Goal: Task Accomplishment & Management: Use online tool/utility

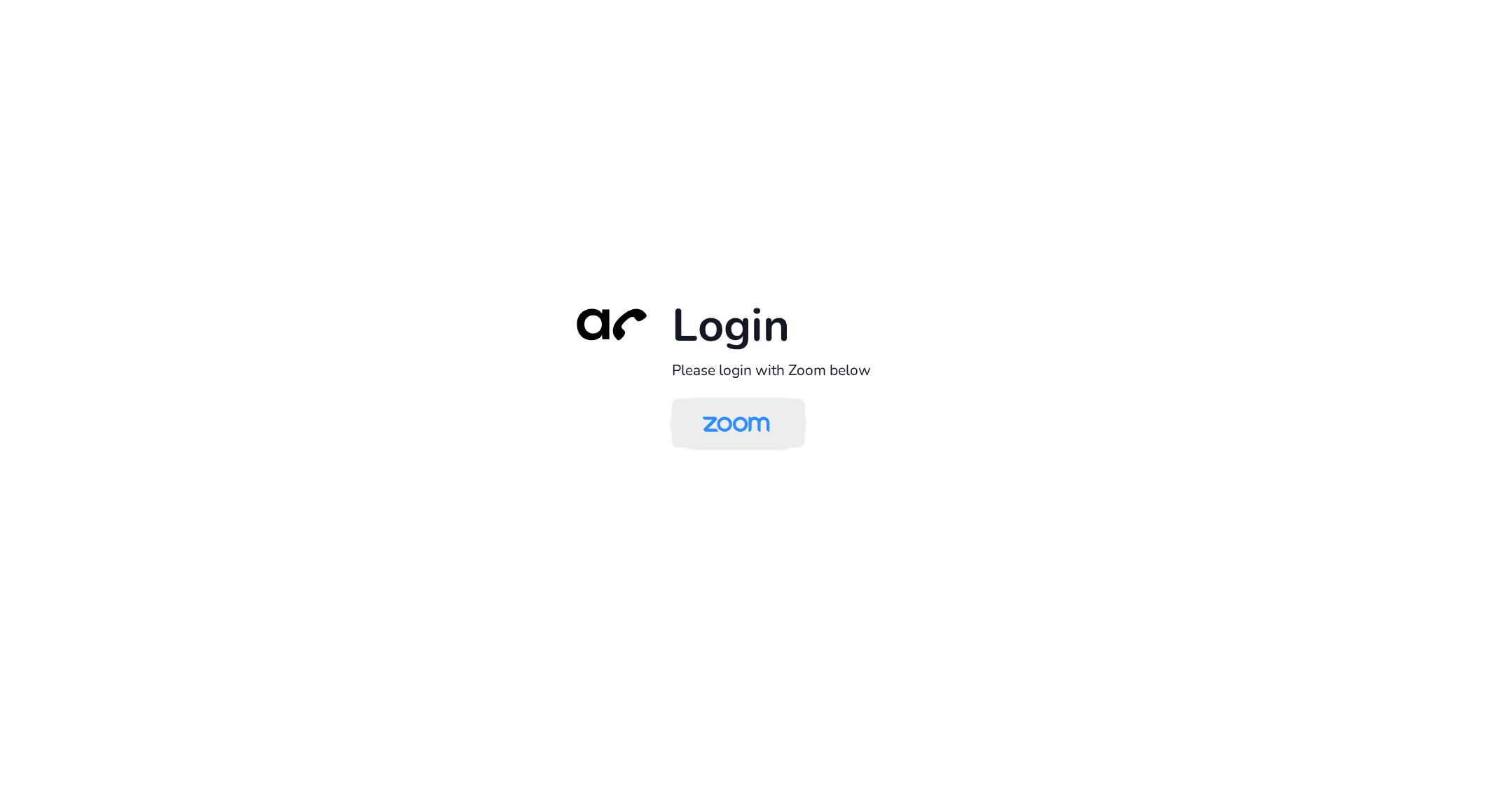
click at [748, 431] on img at bounding box center [736, 424] width 96 height 46
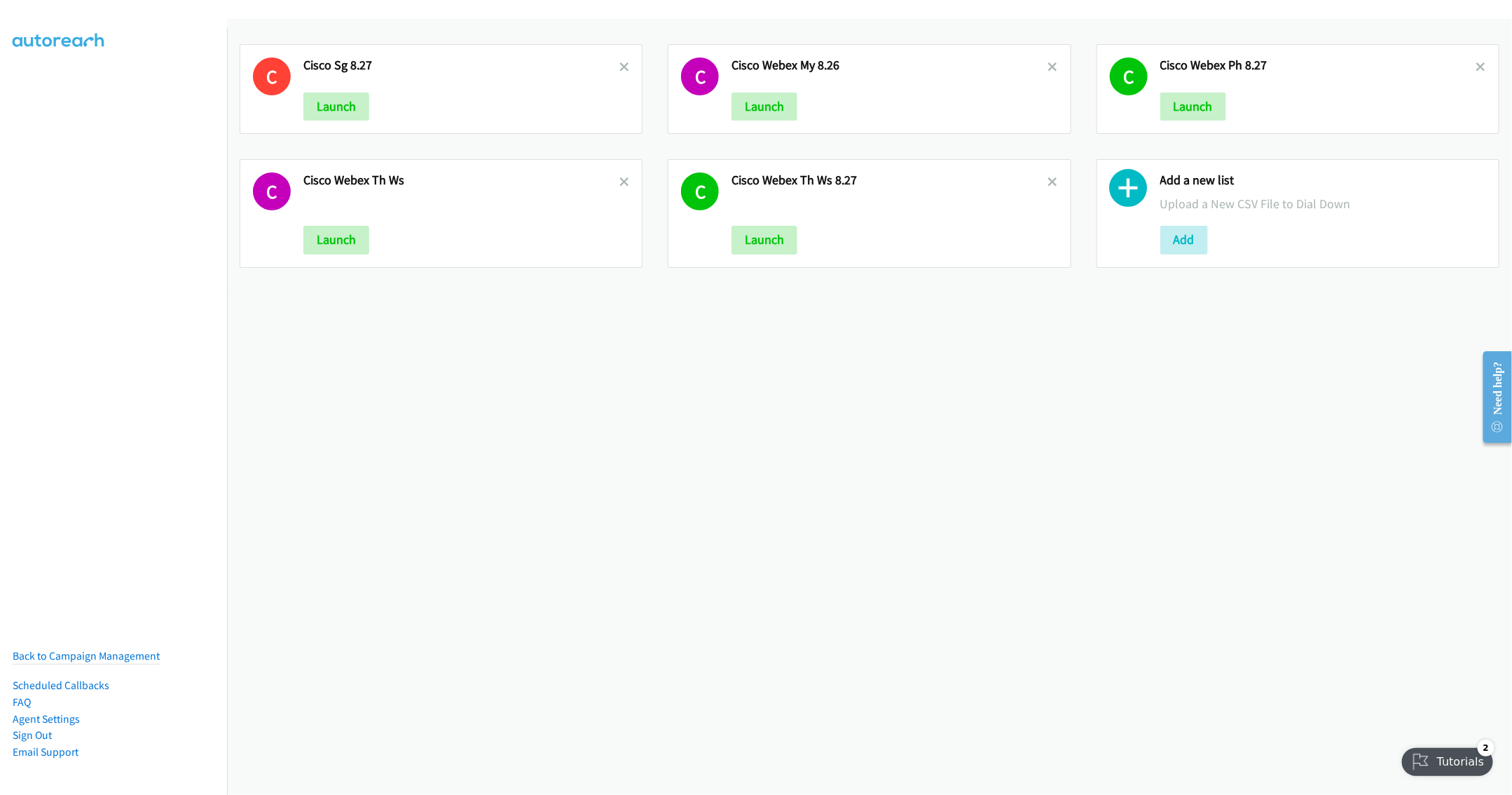
click at [536, 669] on div "C Cisco Sg 8.27 Launch C Cisco Webex My 8.26 Launch C Cisco Webex Ph 8.27 Launc…" at bounding box center [869, 407] width 1285 height 776
click at [1048, 181] on icon at bounding box center [1053, 183] width 10 height 10
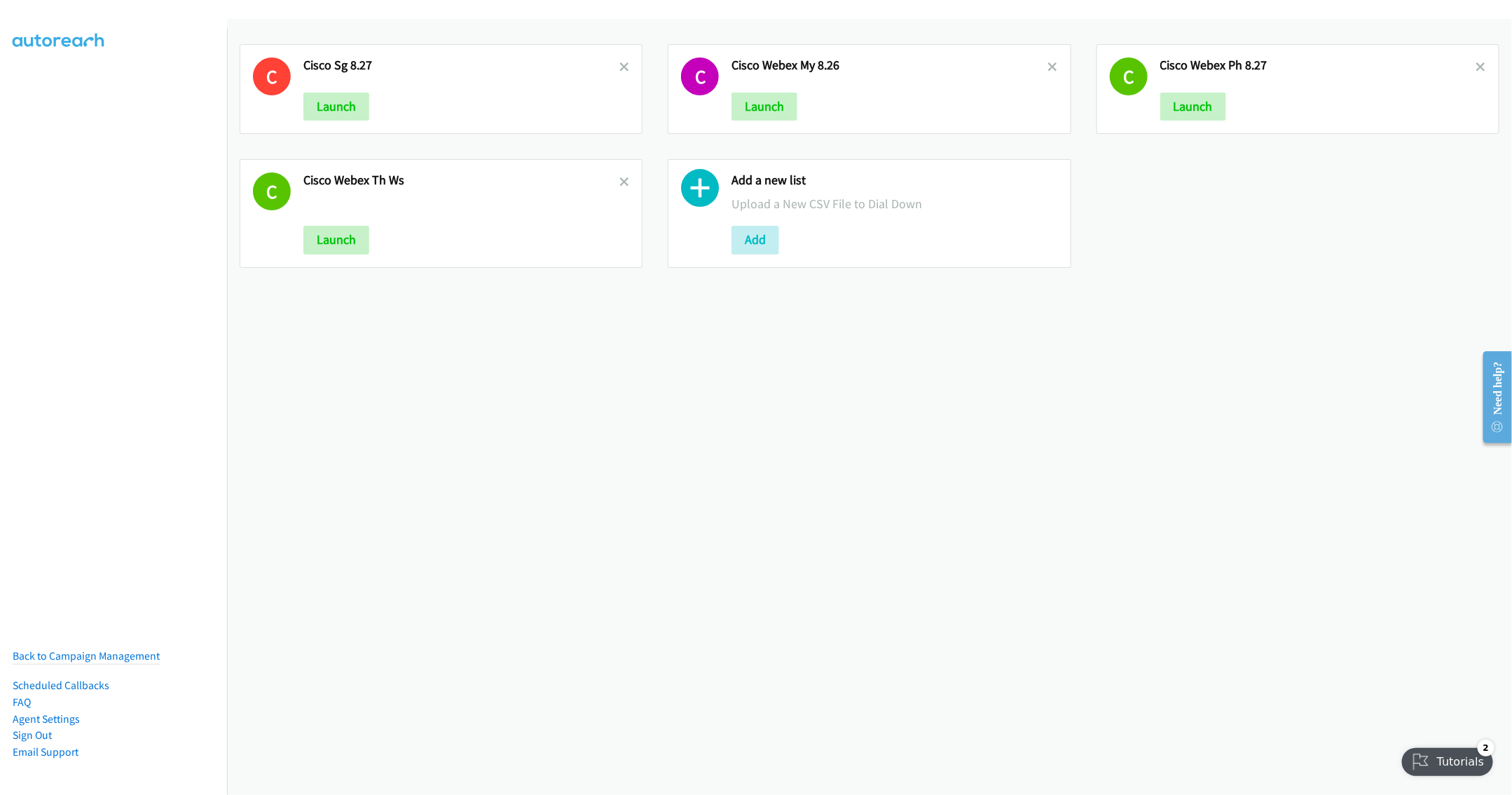
click at [613, 181] on h2 "Cisco Webex Th Ws" at bounding box center [461, 180] width 316 height 16
click at [619, 181] on icon at bounding box center [624, 183] width 10 height 10
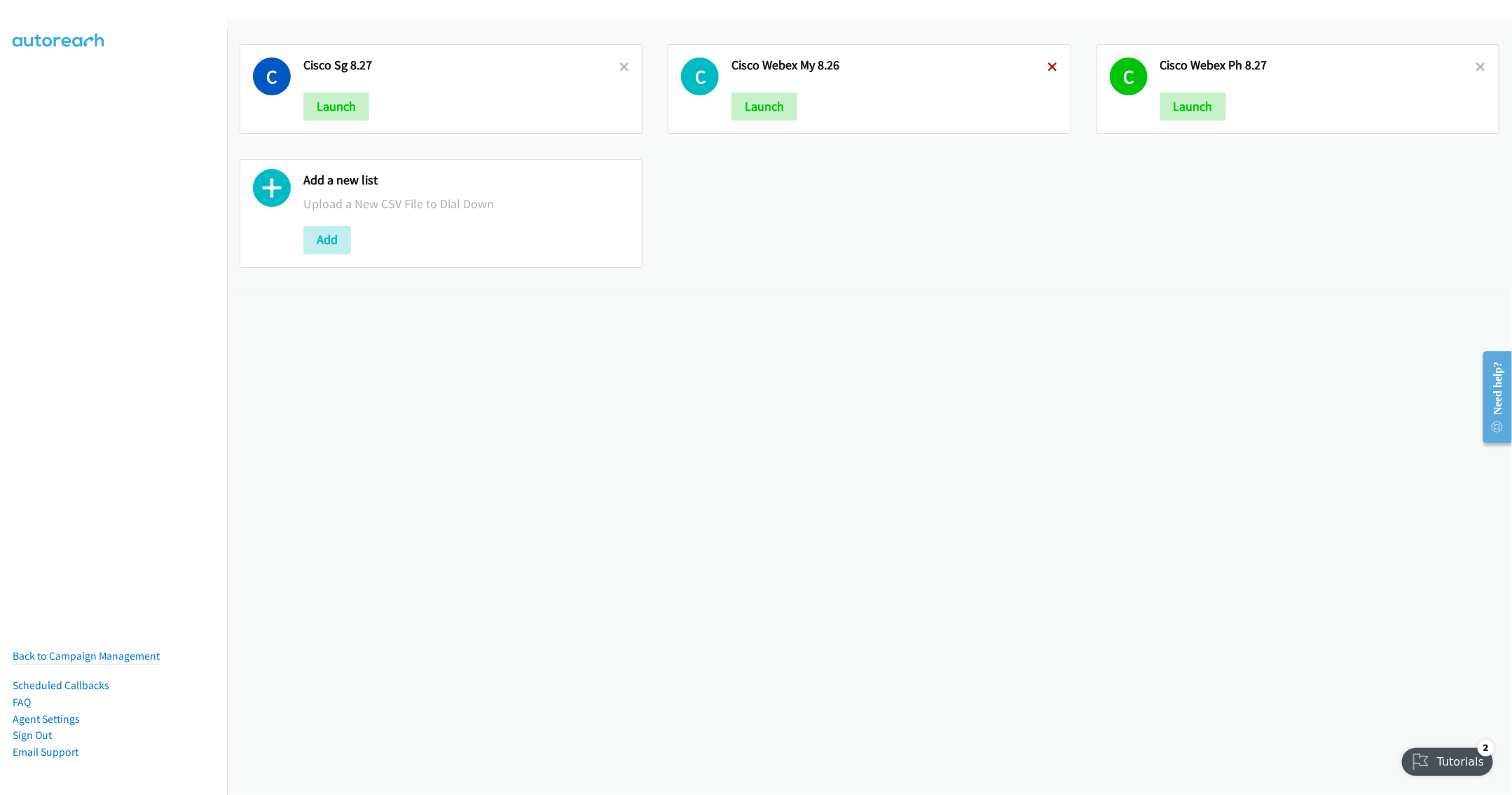
click at [1048, 63] on icon at bounding box center [1053, 68] width 10 height 10
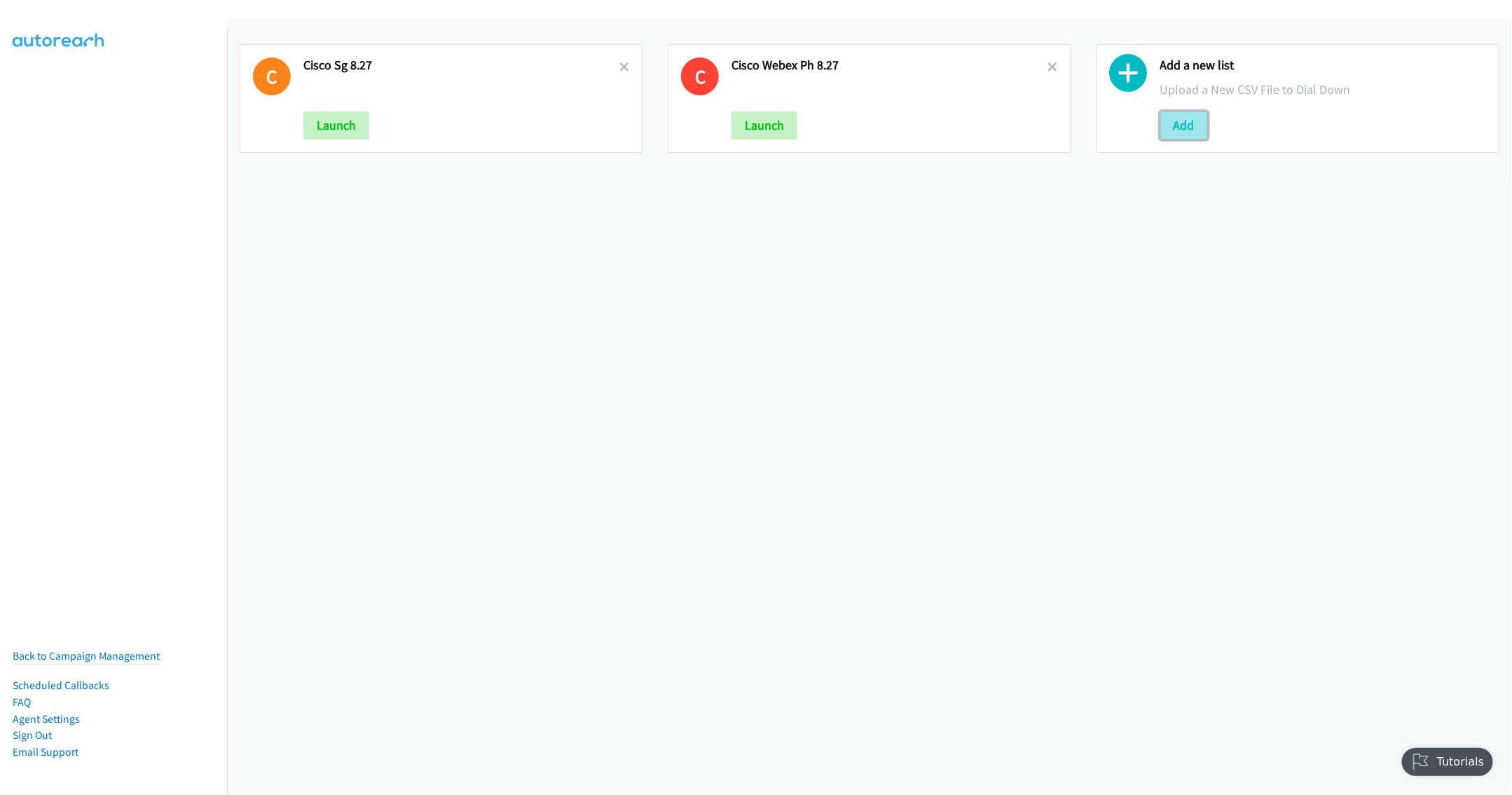
click at [1185, 123] on button "Add" at bounding box center [1184, 126] width 47 height 28
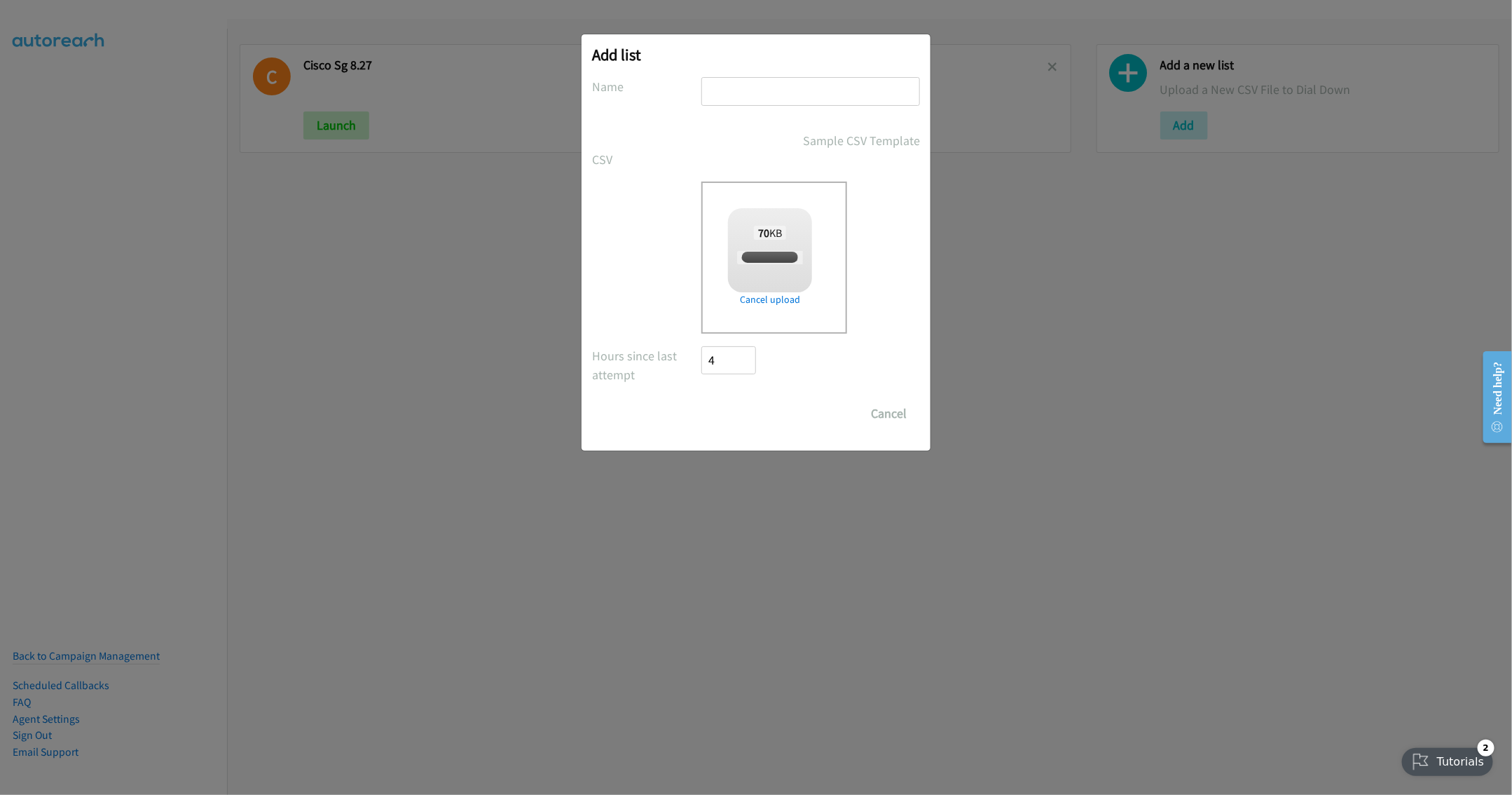
checkbox input "true"
click at [726, 100] on input "text" at bounding box center [810, 91] width 219 height 29
type input "Cisco Webex MY 8.27"
click at [723, 422] on input "Save List" at bounding box center [738, 414] width 74 height 28
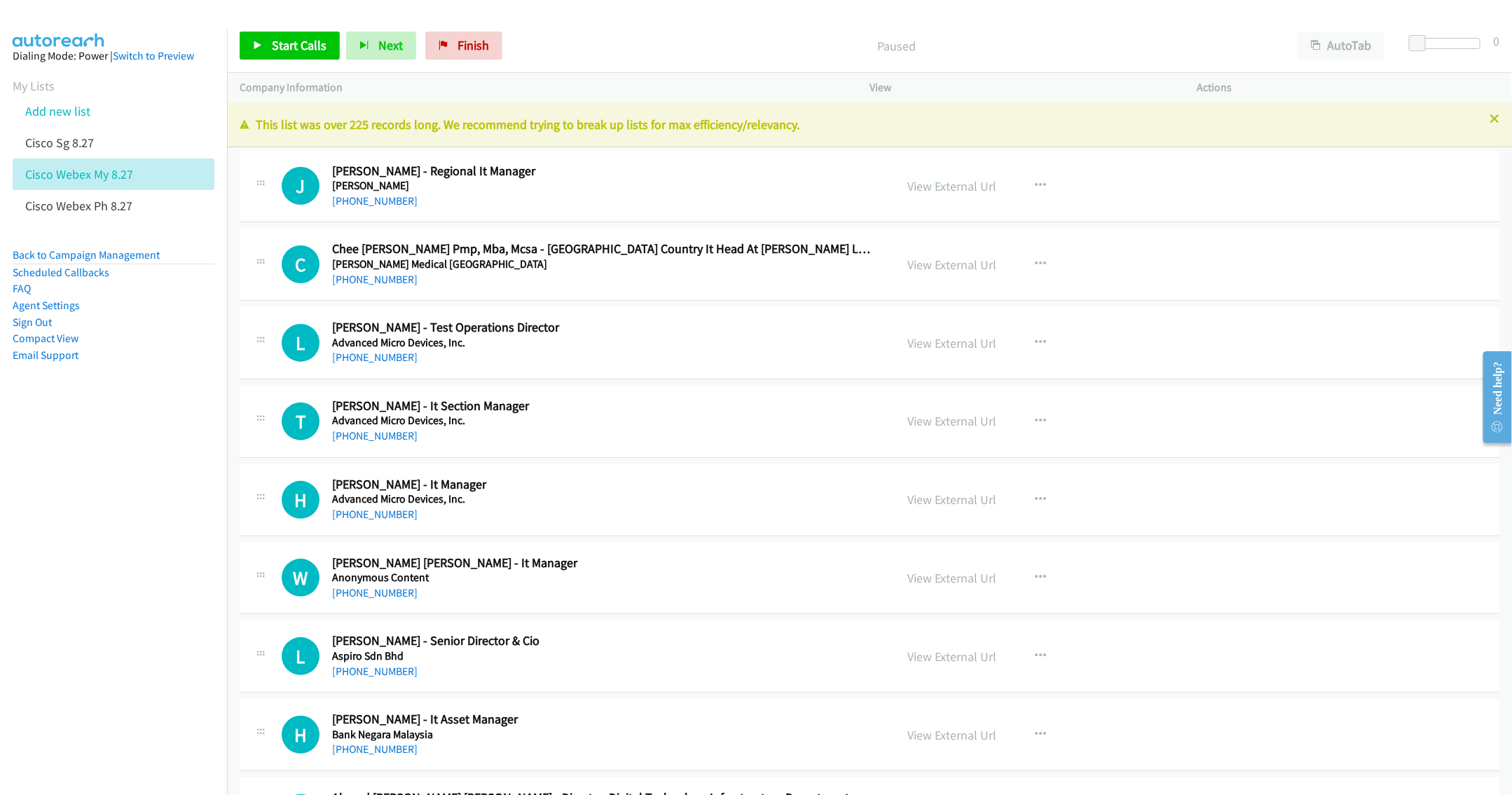
click at [1474, 114] on div "This list was over 225 records long. We recommend trying to break up lists for …" at bounding box center [869, 125] width 1285 height 45
click at [1490, 116] on icon at bounding box center [1495, 120] width 10 height 10
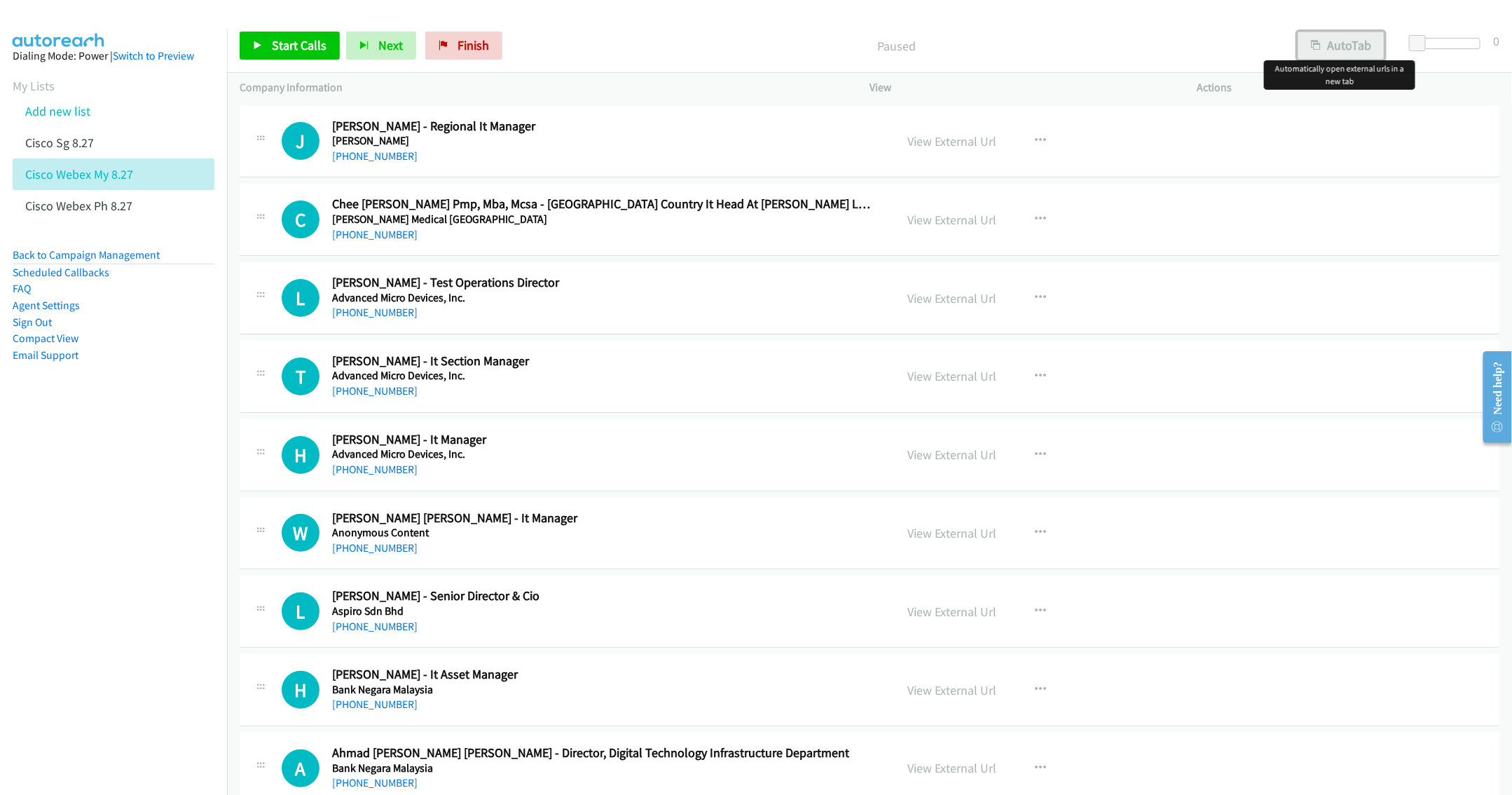
click at [1351, 47] on button "AutoTab" at bounding box center [1341, 46] width 87 height 28
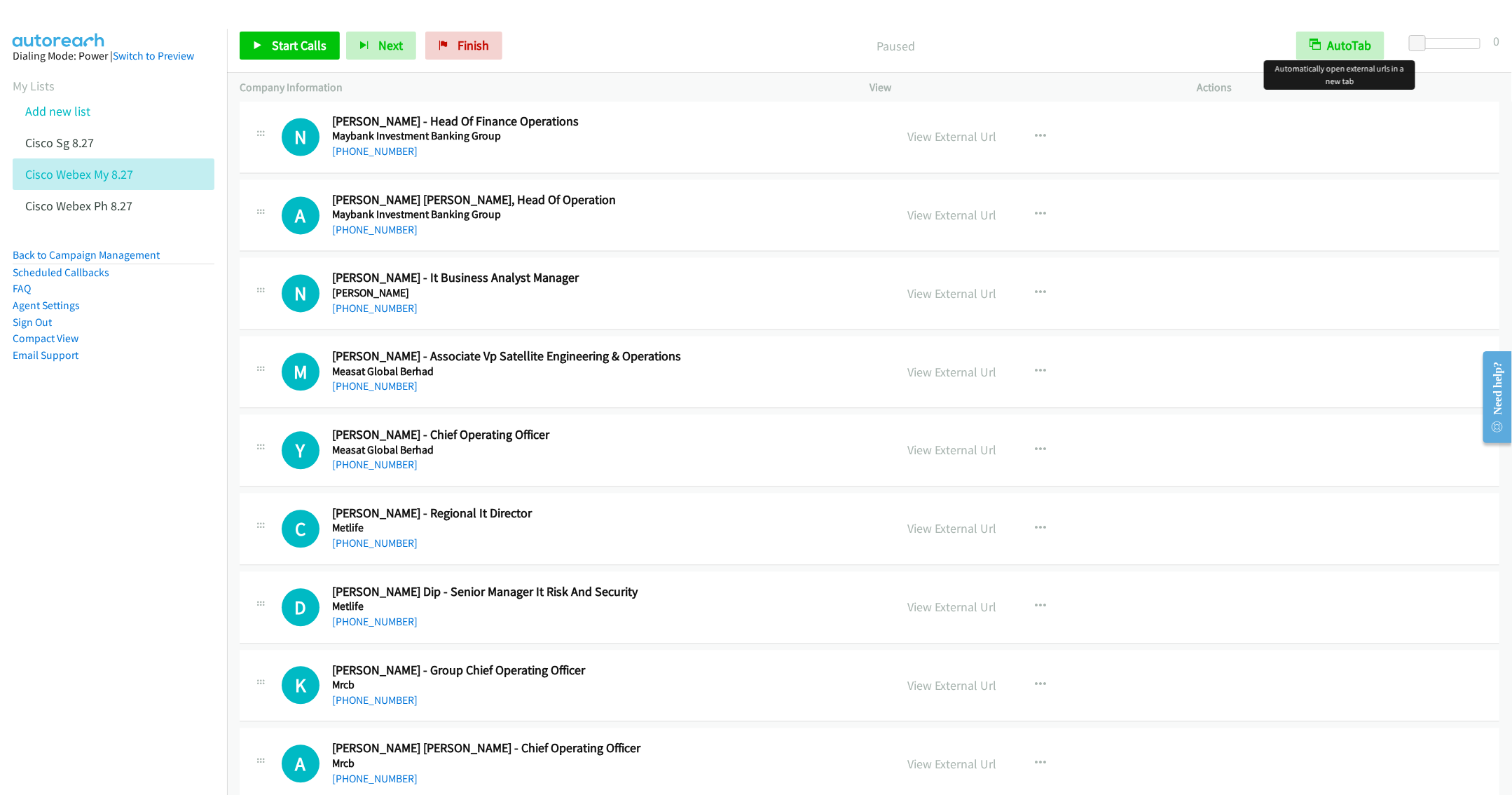
scroll to position [10897, 0]
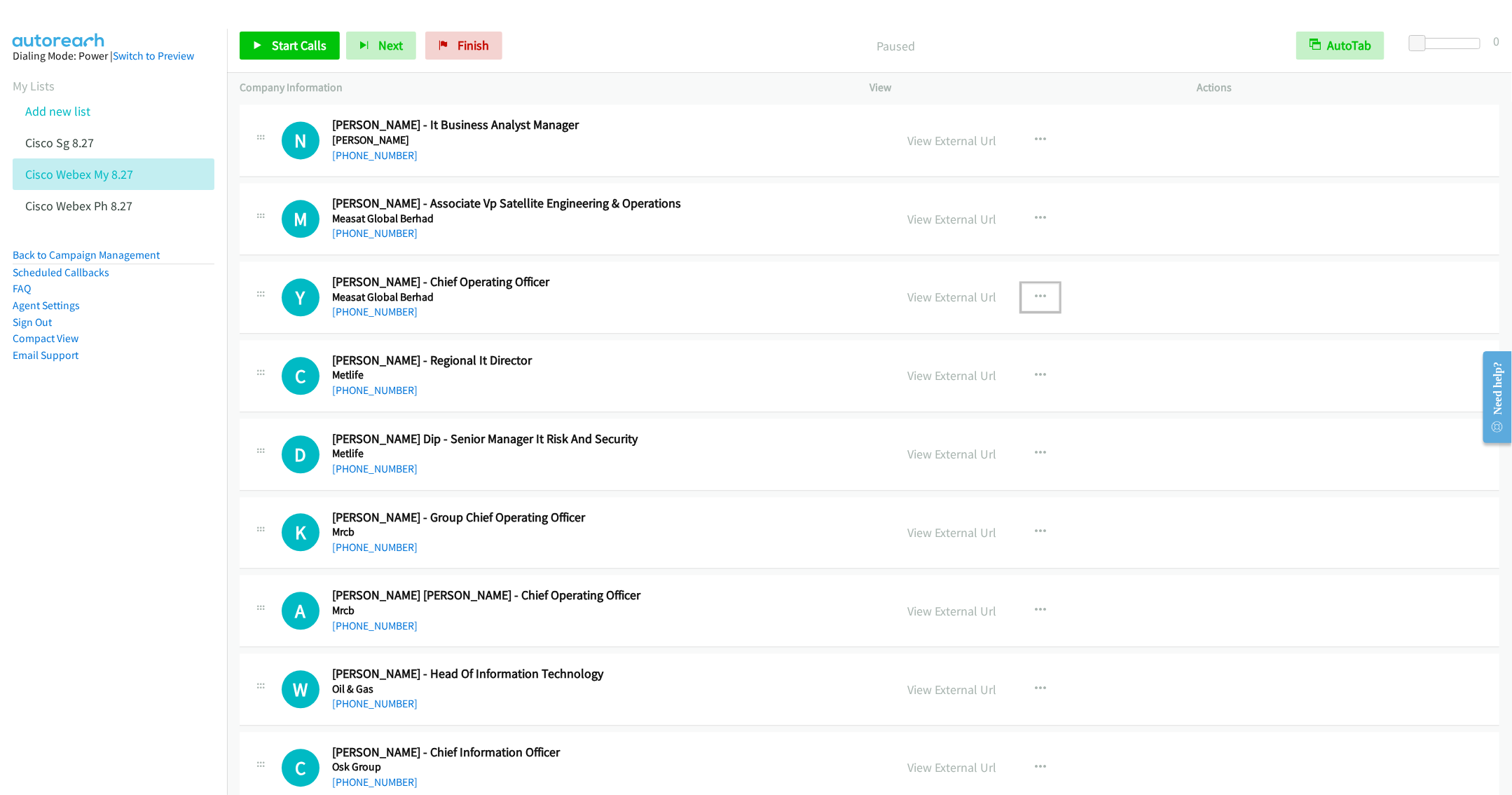
click at [1035, 303] on icon "button" at bounding box center [1040, 297] width 11 height 11
click at [940, 403] on link "Start Calls Here" at bounding box center [966, 389] width 186 height 28
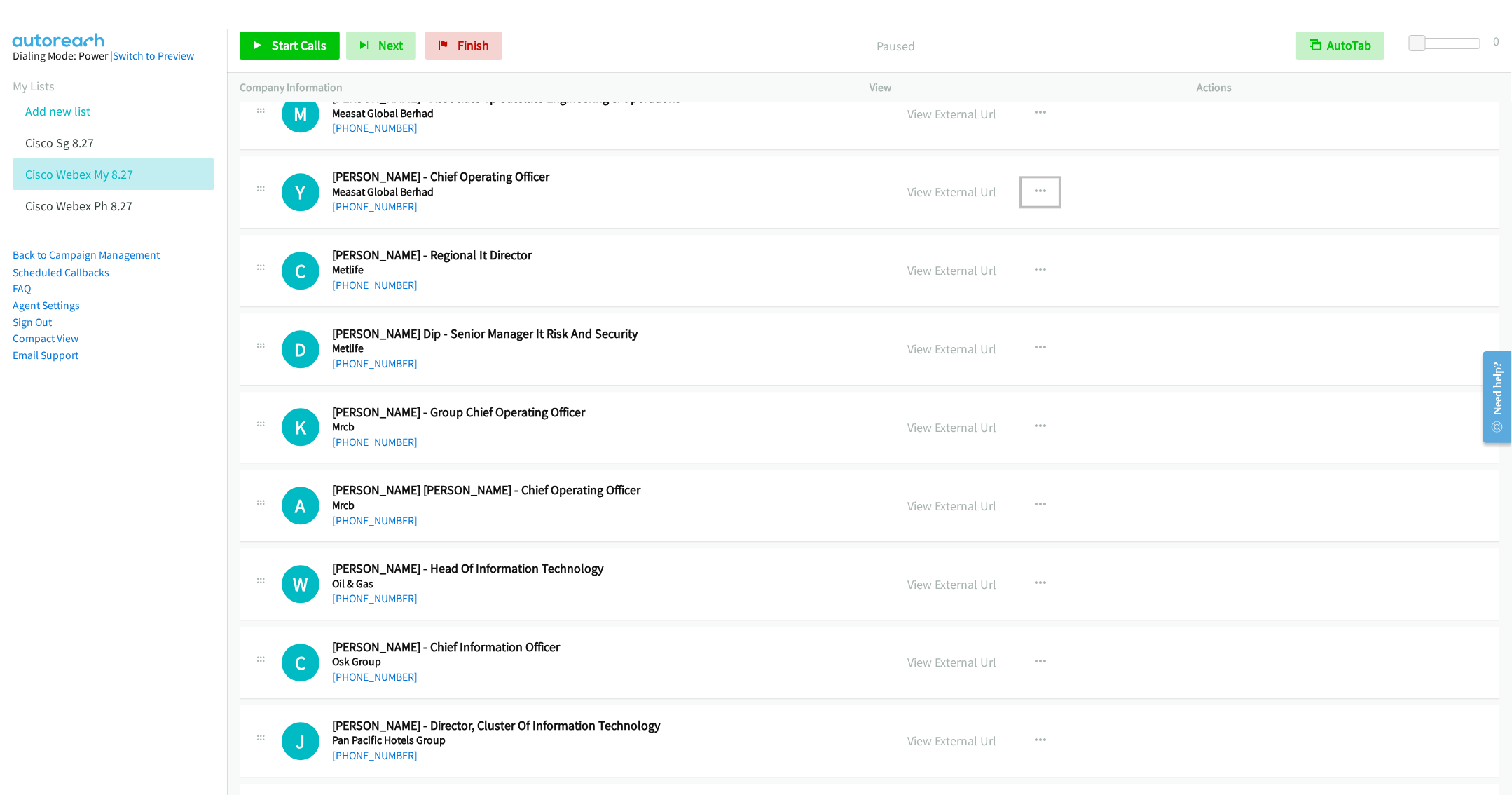
scroll to position [11108, 0]
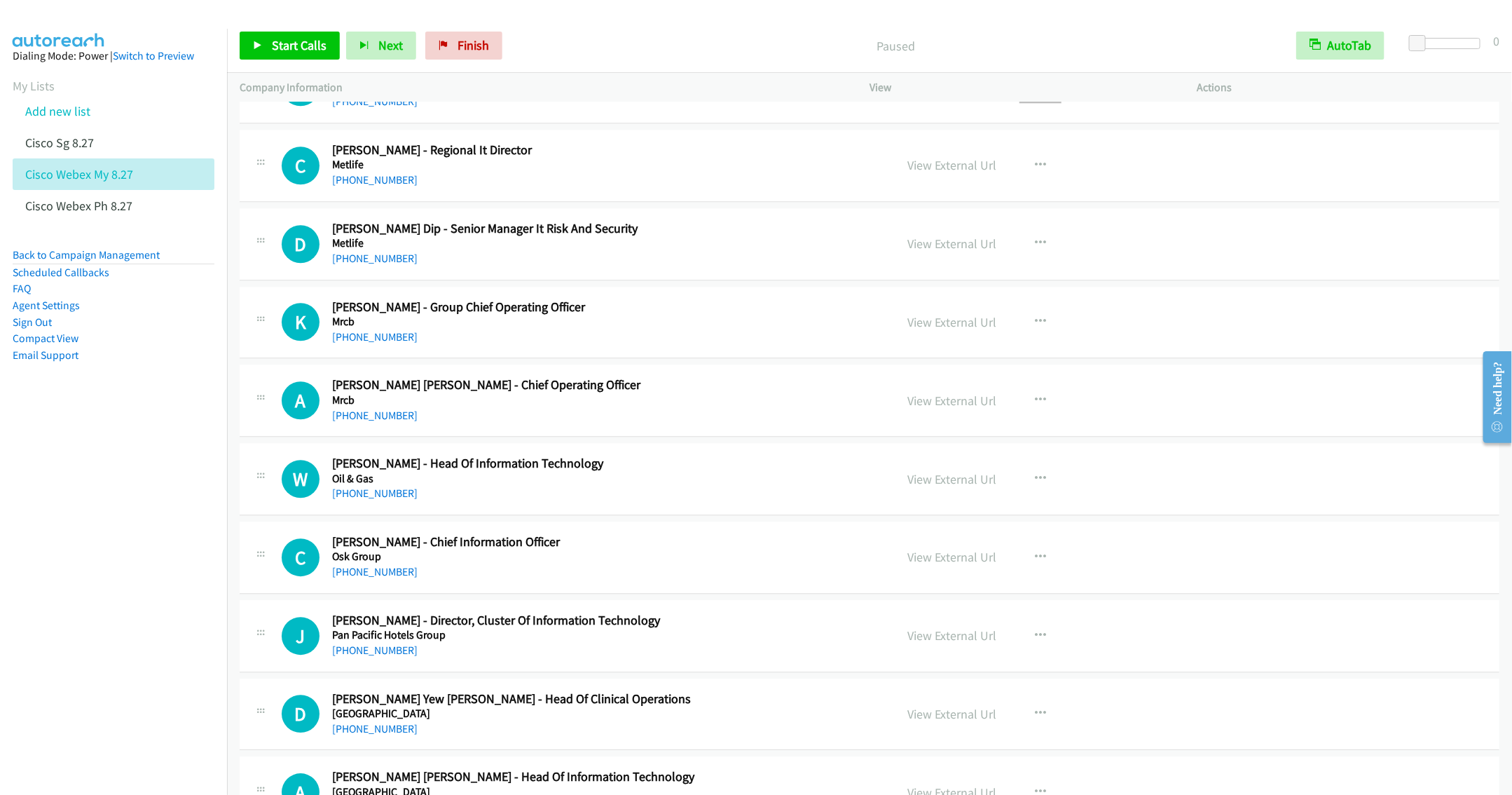
click at [931, 95] on link "View External Url" at bounding box center [952, 86] width 89 height 16
